Goal: Task Accomplishment & Management: Manage account settings

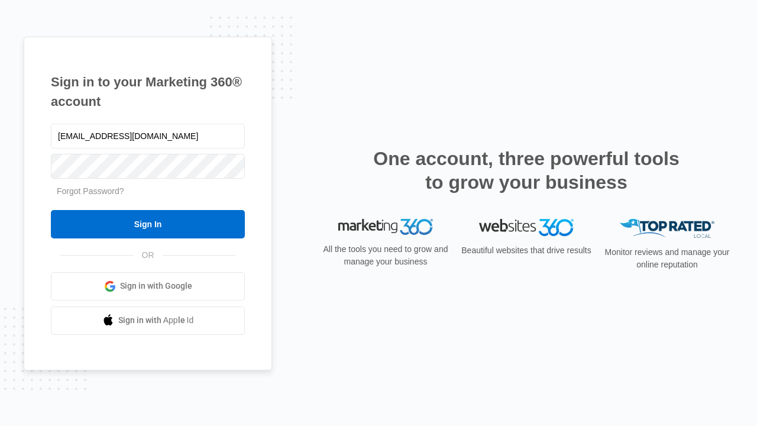
type input "dankie614@gmail.com"
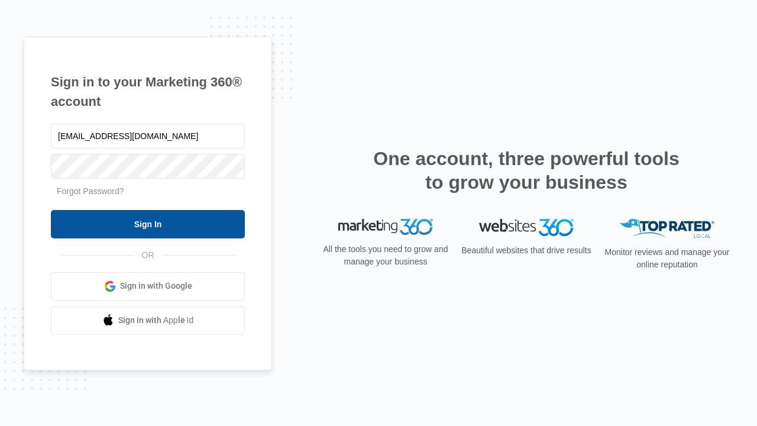
click at [148, 224] on input "Sign In" at bounding box center [148, 224] width 194 height 28
